Goal: Navigation & Orientation: Find specific page/section

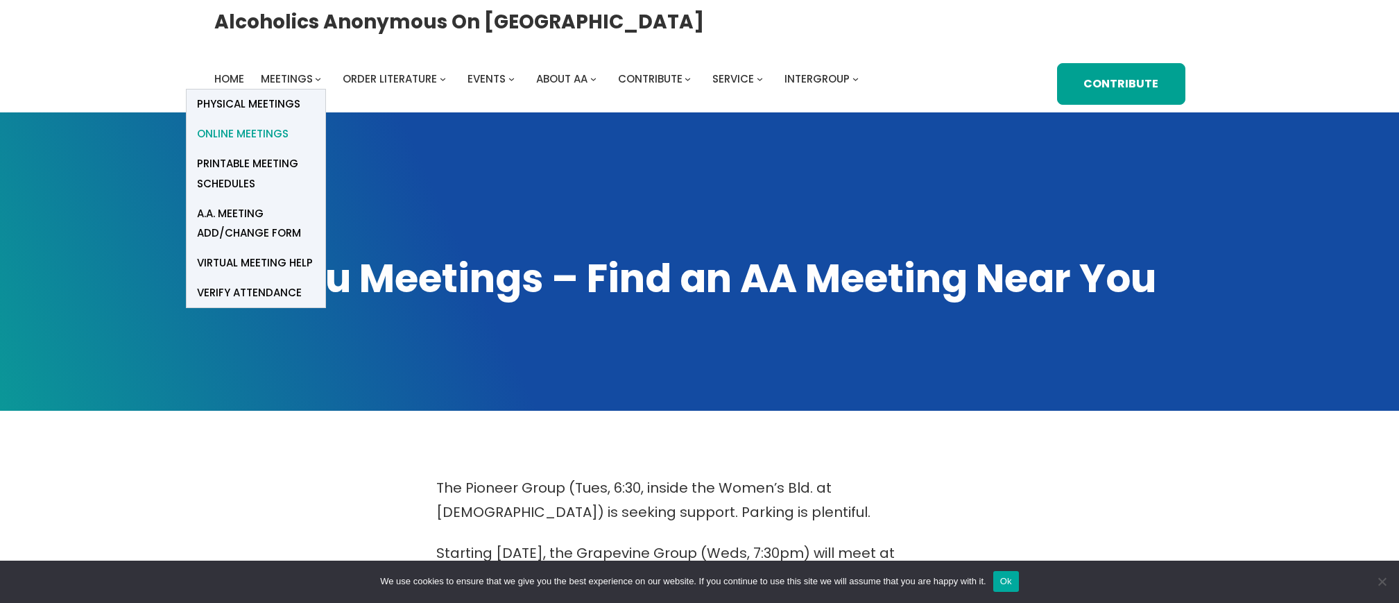
click at [267, 132] on span "Online Meetings" at bounding box center [243, 133] width 92 height 19
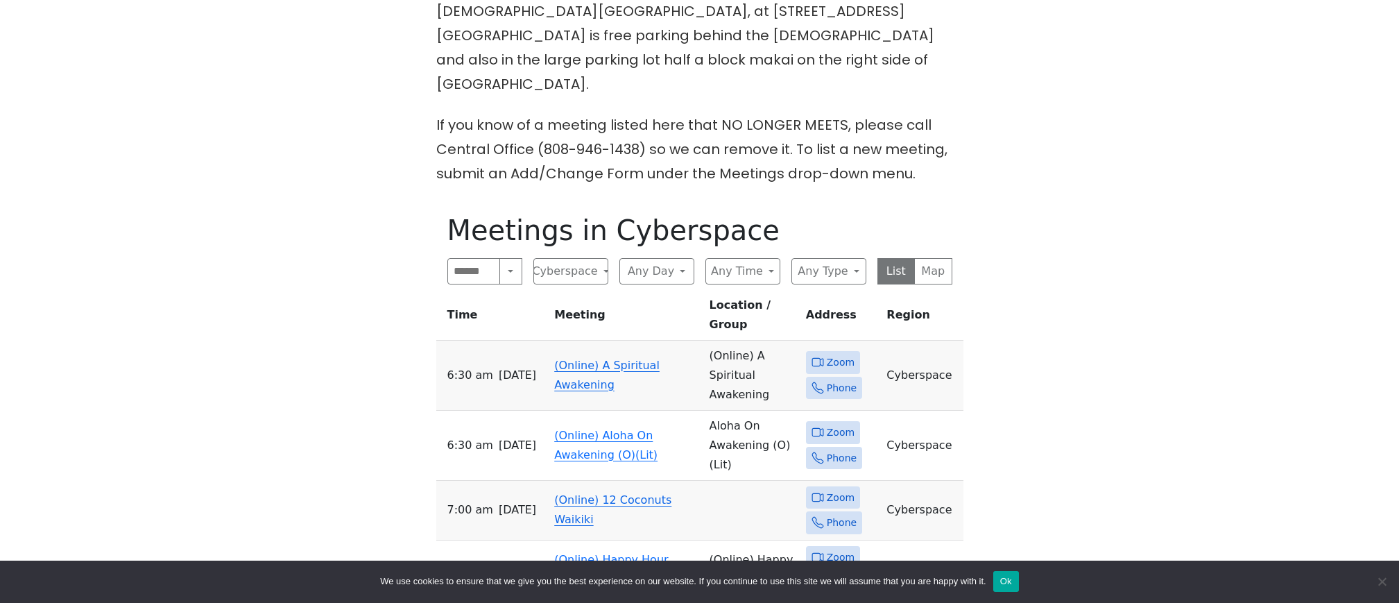
click at [585, 359] on link "(Online) A Spiritual Awakening" at bounding box center [606, 375] width 105 height 33
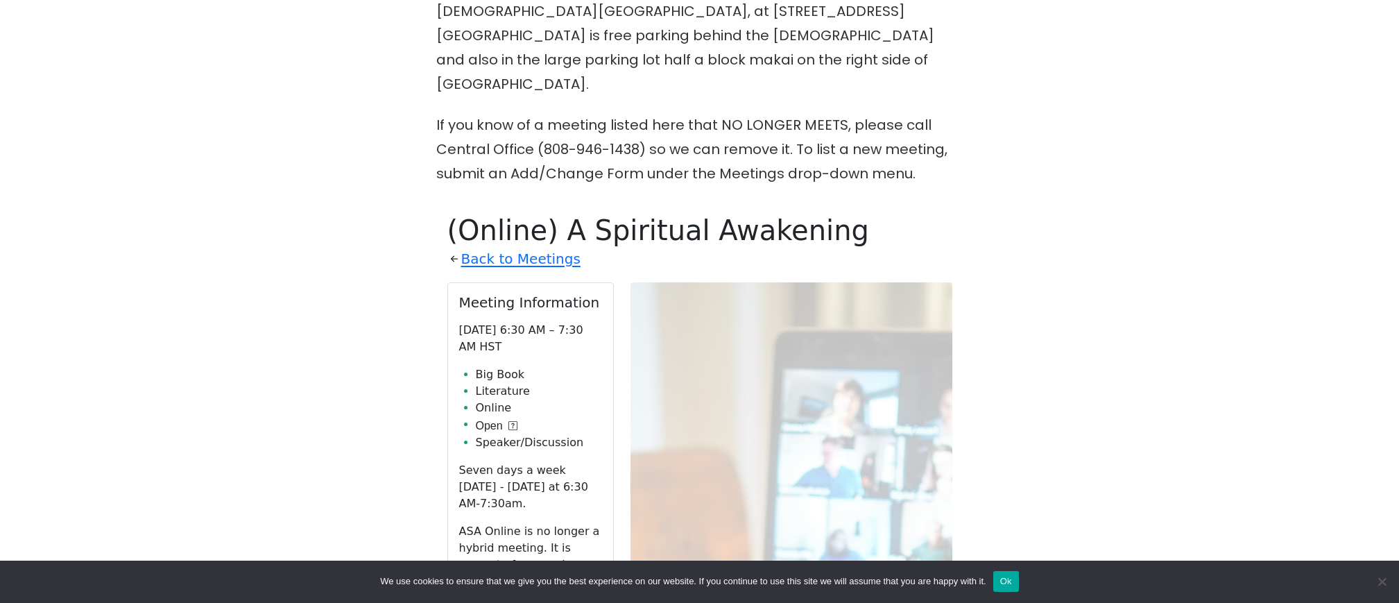
scroll to position [809, 0]
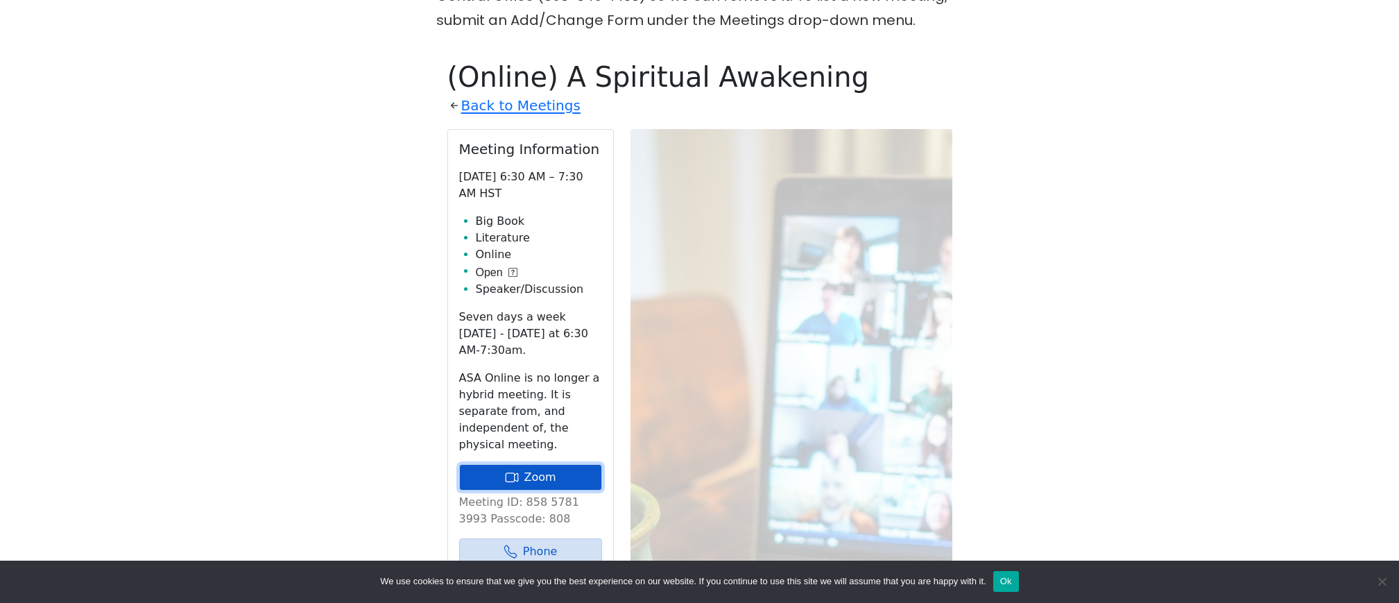
click at [527, 464] on link "Zoom" at bounding box center [530, 477] width 143 height 26
